Goal: Task Accomplishment & Management: Use online tool/utility

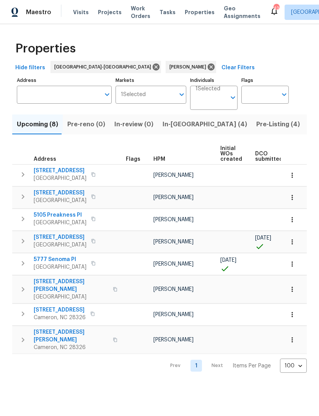
click at [256, 125] on span "Pre-Listing (4)" at bounding box center [278, 124] width 44 height 11
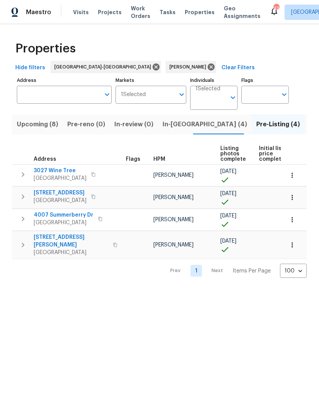
scroll to position [0, 0]
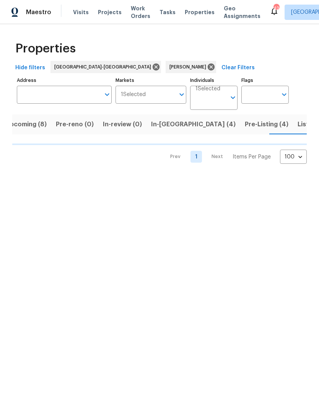
scroll to position [0, 12]
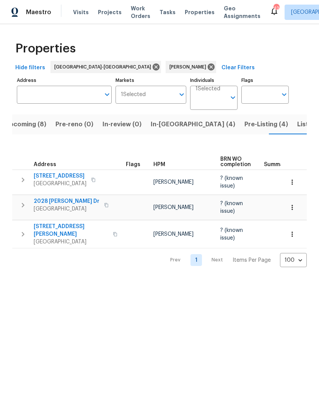
click at [25, 121] on span "Upcoming (8)" at bounding box center [25, 124] width 41 height 11
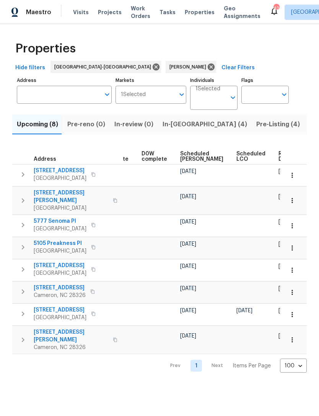
scroll to position [0, 192]
click at [195, 158] on span "Scheduled COE" at bounding box center [201, 156] width 43 height 11
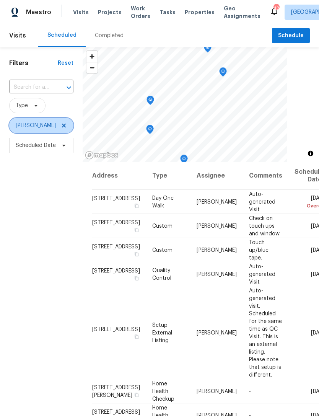
click at [66, 125] on span "[PERSON_NAME]" at bounding box center [41, 125] width 64 height 15
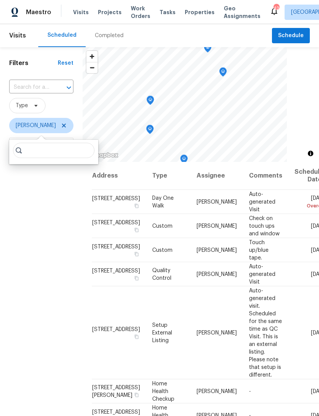
click at [48, 222] on div "Filters Reset ​ Type Preston Sexton Scheduled Date" at bounding box center [41, 270] width 83 height 447
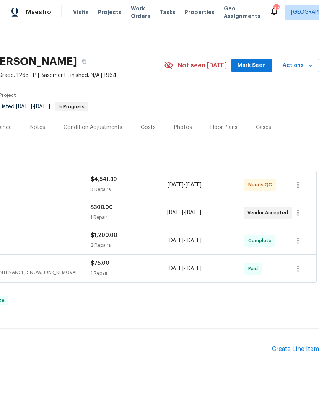
scroll to position [0, 113]
click at [253, 65] on span "Mark Seen" at bounding box center [251, 66] width 28 height 10
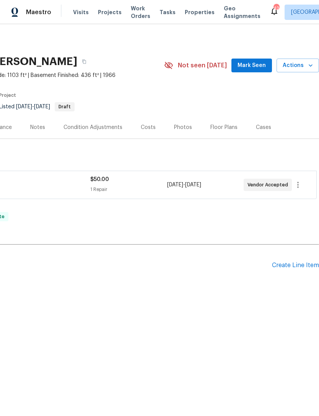
scroll to position [0, 113]
click at [258, 63] on span "Mark Seen" at bounding box center [251, 66] width 28 height 10
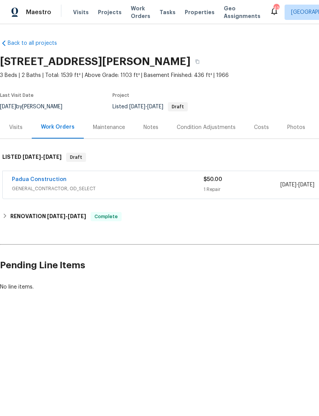
scroll to position [0, 0]
click at [54, 177] on link "Padua Construction" at bounding box center [39, 179] width 55 height 5
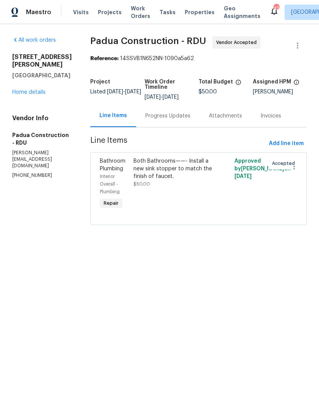
click at [180, 185] on div "Both Bathrooms——- Install a new sink stopper to match the finish of faucet. $50…" at bounding box center [173, 172] width 80 height 31
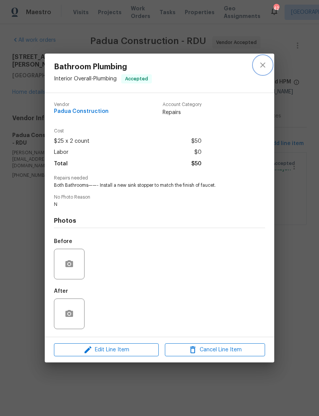
click at [263, 62] on icon "close" at bounding box center [262, 64] width 9 height 9
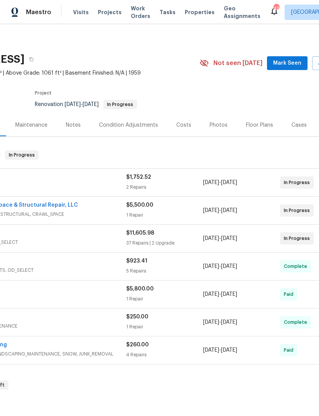
scroll to position [2, 102]
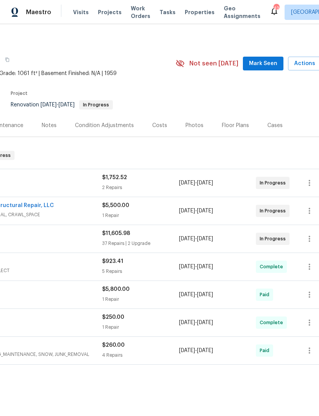
click at [267, 62] on span "Mark Seen" at bounding box center [263, 64] width 28 height 10
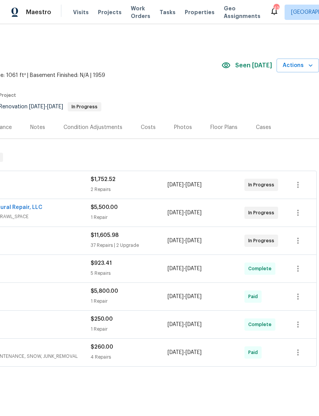
scroll to position [0, 113]
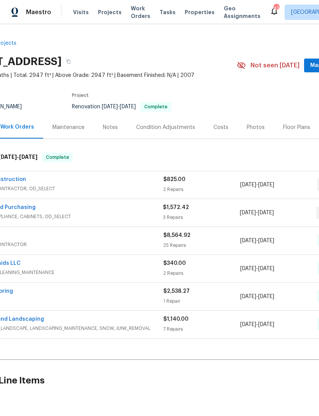
scroll to position [0, 41]
click at [311, 63] on button "Mark Seen" at bounding box center [324, 65] width 41 height 14
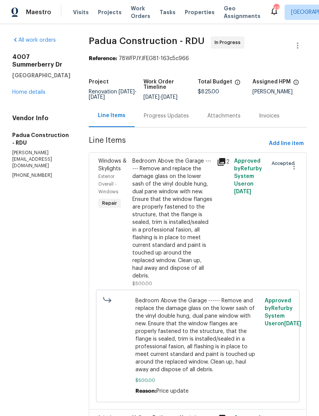
click at [186, 238] on div "Bedroom Above the Garage ------ Remove and replace the damage glass on the lowe…" at bounding box center [172, 218] width 80 height 122
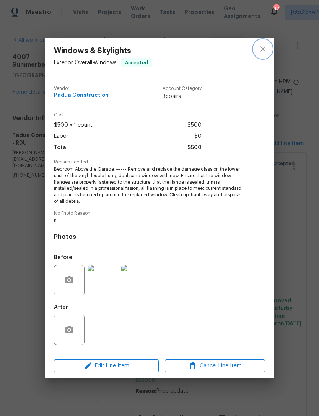
click at [262, 50] on icon "close" at bounding box center [262, 48] width 9 height 9
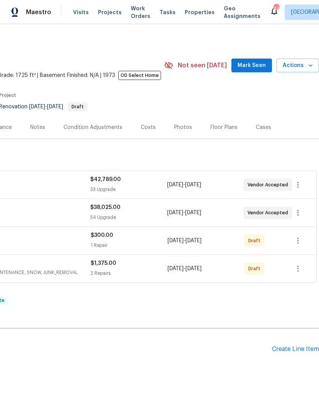
scroll to position [0, 113]
click at [253, 66] on span "Mark Seen" at bounding box center [251, 66] width 28 height 10
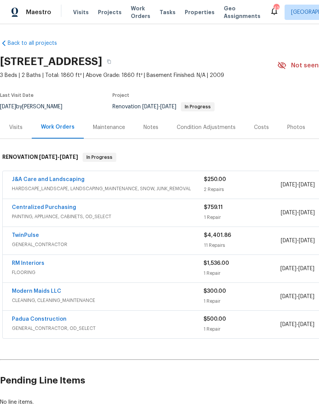
click at [60, 181] on link "J&A Care and Landscaping" at bounding box center [48, 179] width 73 height 5
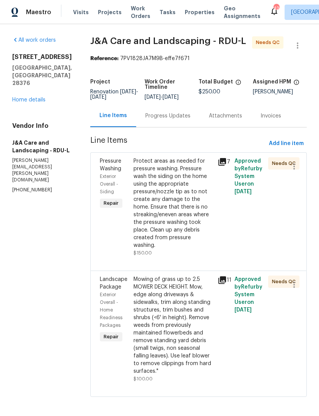
click at [180, 120] on div "Progress Updates" at bounding box center [167, 116] width 45 height 8
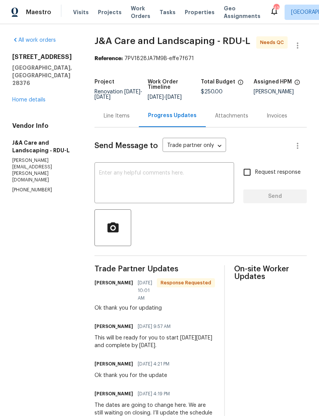
click at [31, 97] on link "Home details" at bounding box center [28, 99] width 33 height 5
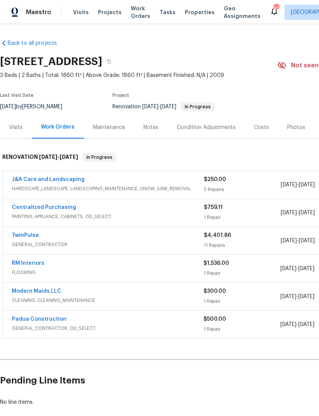
click at [64, 179] on link "J&A Care and Landscaping" at bounding box center [48, 179] width 73 height 5
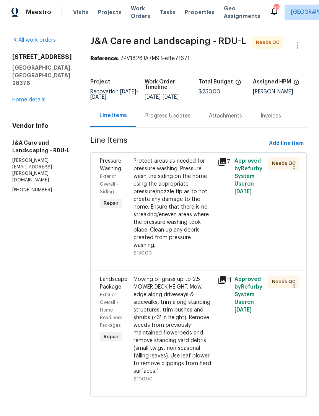
click at [189, 216] on div "Protect areas as needed for pressure washing. Pressure wash the siding on the h…" at bounding box center [173, 203] width 80 height 92
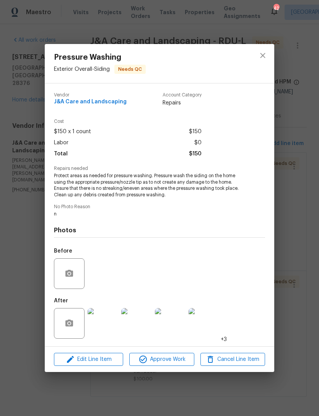
click at [106, 328] on img at bounding box center [103, 323] width 31 height 31
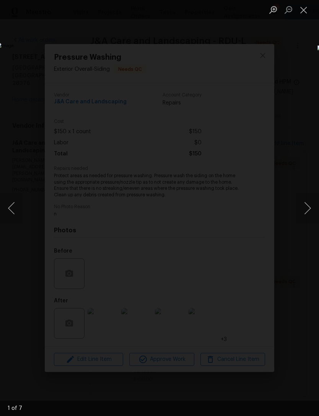
click at [313, 200] on button "Next image" at bounding box center [307, 208] width 23 height 31
click at [313, 201] on button "Next image" at bounding box center [307, 208] width 23 height 31
click at [314, 201] on button "Next image" at bounding box center [307, 208] width 23 height 31
click at [313, 200] on button "Next image" at bounding box center [307, 208] width 23 height 31
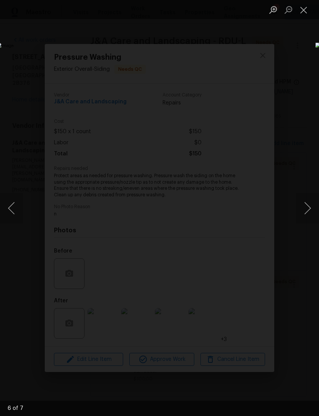
click at [313, 199] on button "Next image" at bounding box center [307, 208] width 23 height 31
click at [305, 9] on button "Close lightbox" at bounding box center [303, 9] width 15 height 13
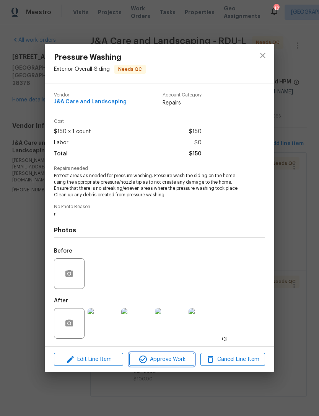
click at [171, 364] on span "Approve Work" at bounding box center [162, 359] width 60 height 10
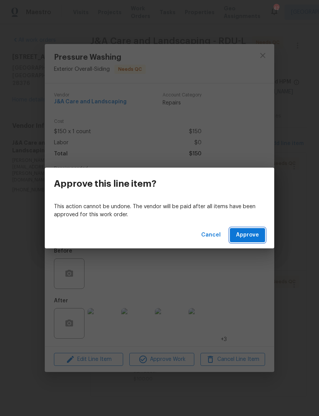
click at [245, 237] on span "Approve" at bounding box center [247, 235] width 23 height 10
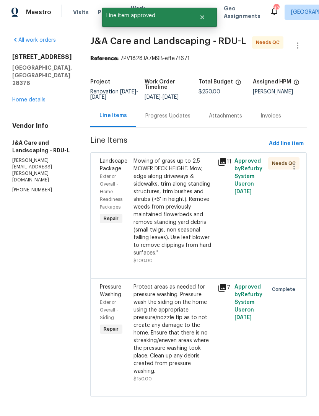
click at [198, 245] on div "Mowing of grass up to 2.5 MOWER DECK HEIGHT. Mow, edge along driveways & sidewa…" at bounding box center [173, 206] width 80 height 99
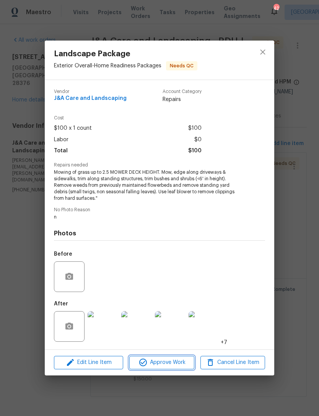
click at [171, 361] on span "Approve Work" at bounding box center [162, 362] width 60 height 10
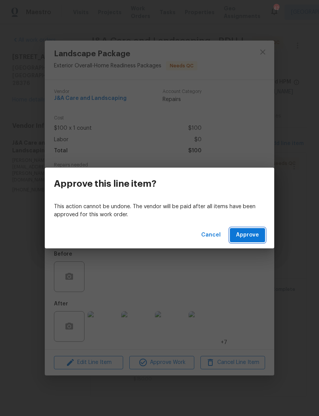
click at [251, 232] on span "Approve" at bounding box center [247, 235] width 23 height 10
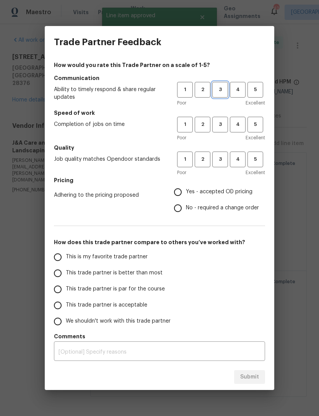
click at [219, 87] on span "3" at bounding box center [220, 89] width 14 height 9
click at [222, 124] on span "3" at bounding box center [220, 124] width 14 height 9
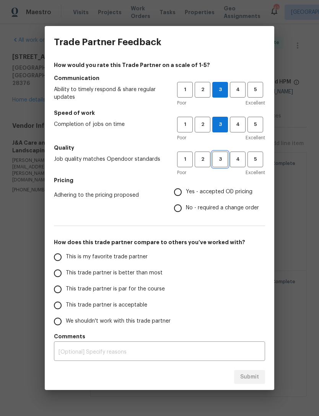
click at [221, 164] on button "3" at bounding box center [220, 159] width 16 height 16
click at [182, 190] on input "Yes - accepted OD pricing" at bounding box center [178, 192] width 16 height 16
radio input "true"
click at [110, 303] on span "This trade partner is acceptable" at bounding box center [106, 305] width 81 height 8
click at [66, 303] on input "This trade partner is acceptable" at bounding box center [58, 305] width 16 height 16
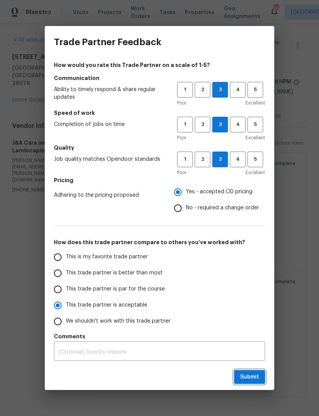
click at [248, 370] on button "Submit" at bounding box center [249, 377] width 31 height 14
radio input "true"
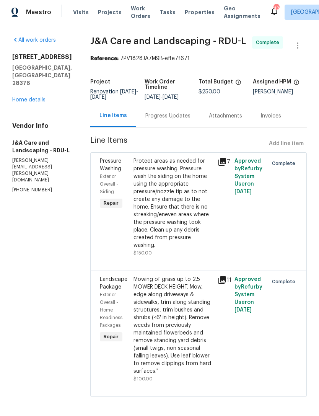
radio input "false"
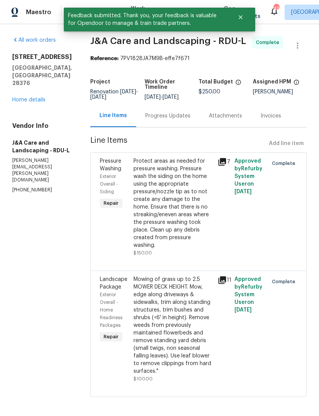
click at [37, 97] on link "Home details" at bounding box center [28, 99] width 33 height 5
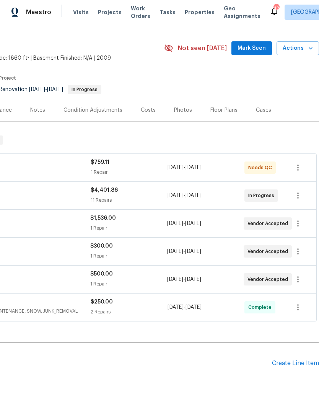
scroll to position [17, 113]
click at [252, 49] on span "Mark Seen" at bounding box center [251, 49] width 28 height 10
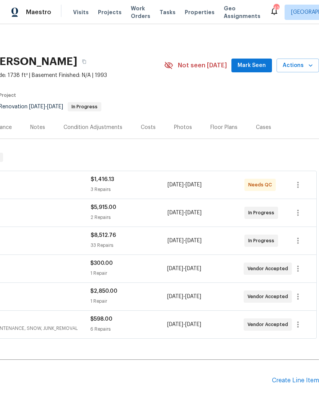
scroll to position [0, 113]
click at [257, 67] on span "Mark Seen" at bounding box center [251, 66] width 28 height 10
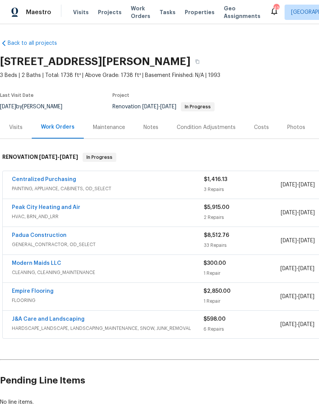
scroll to position [0, 0]
